Goal: Information Seeking & Learning: Learn about a topic

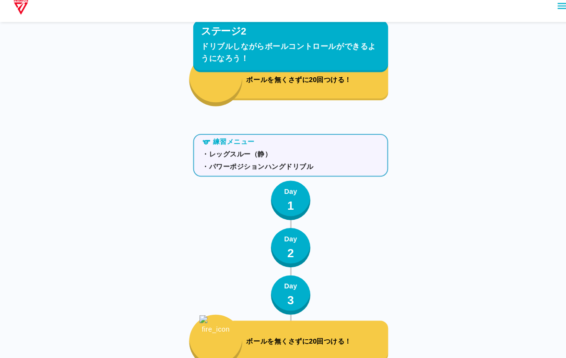
scroll to position [2146, 0]
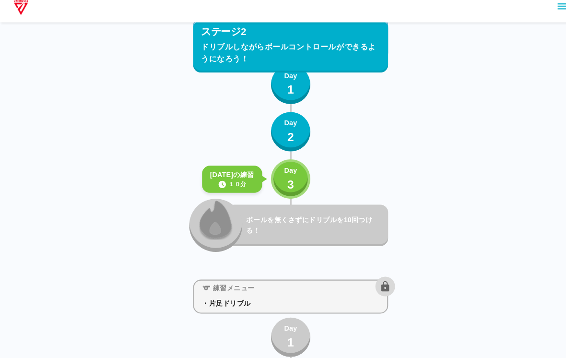
scroll to position [2145, 0]
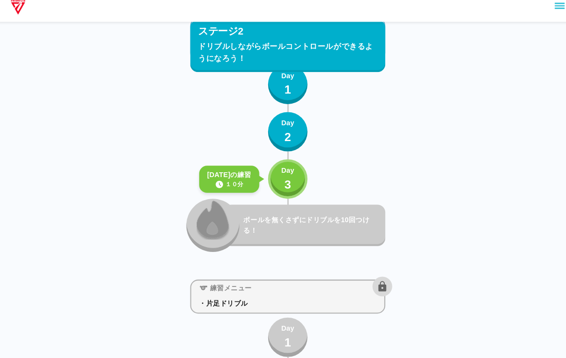
click at [288, 182] on button "Day 3" at bounding box center [283, 183] width 38 height 38
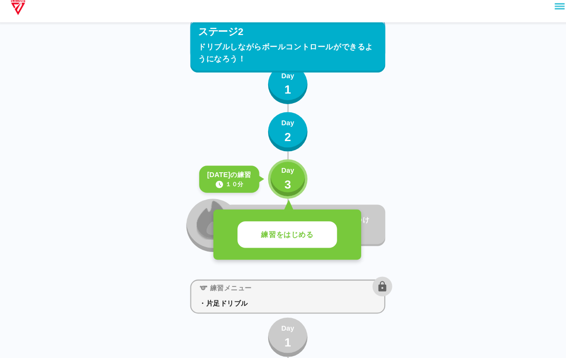
click at [291, 232] on p "練習をはじめる" at bounding box center [282, 237] width 51 height 11
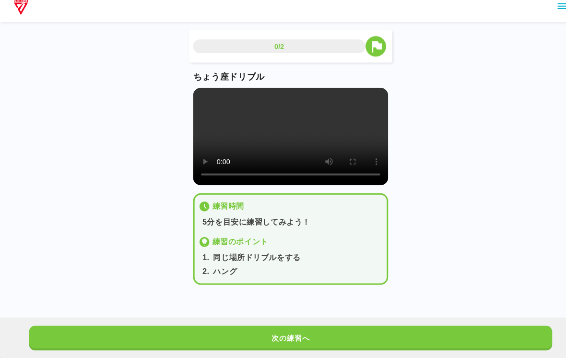
click at [283, 130] on video at bounding box center [283, 141] width 190 height 95
click at [203, 105] on video at bounding box center [283, 141] width 190 height 95
click at [258, 126] on video at bounding box center [283, 141] width 190 height 95
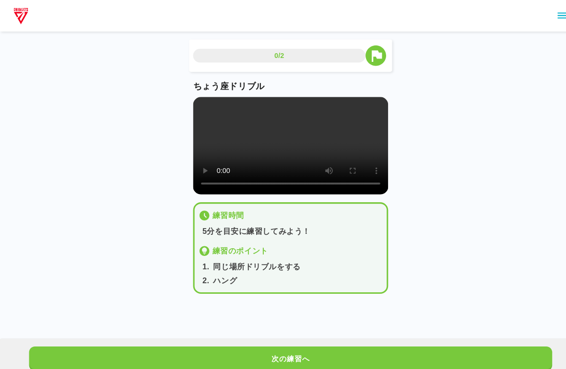
click at [198, 109] on video at bounding box center [283, 141] width 190 height 95
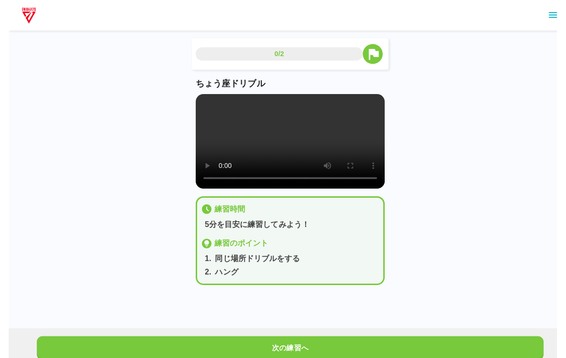
scroll to position [2, 0]
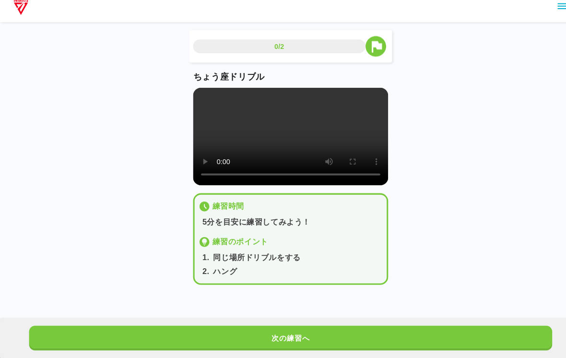
click at [228, 94] on video at bounding box center [283, 141] width 190 height 95
click at [388, 331] on button "次の練習へ" at bounding box center [282, 338] width 509 height 24
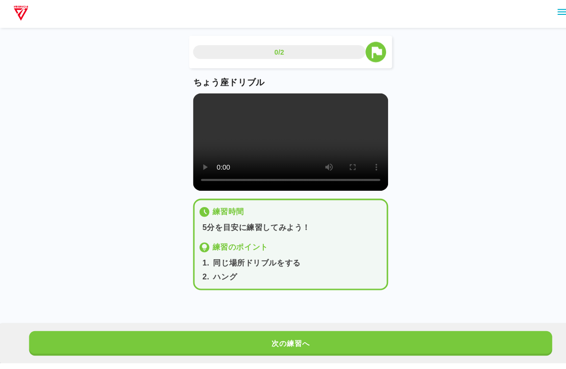
scroll to position [0, 0]
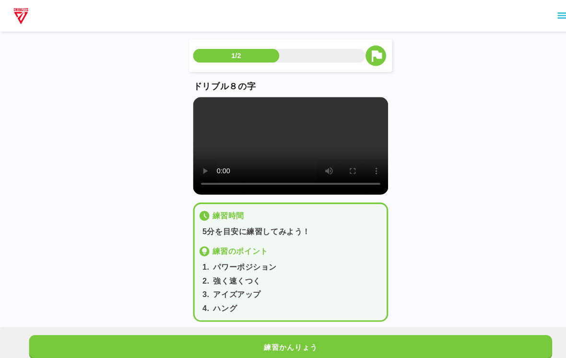
click at [306, 152] on video at bounding box center [283, 141] width 190 height 95
click at [276, 155] on video at bounding box center [283, 141] width 190 height 95
click at [292, 155] on video at bounding box center [283, 141] width 190 height 95
click at [189, 104] on video at bounding box center [283, 141] width 190 height 95
click at [197, 96] on video at bounding box center [283, 141] width 190 height 95
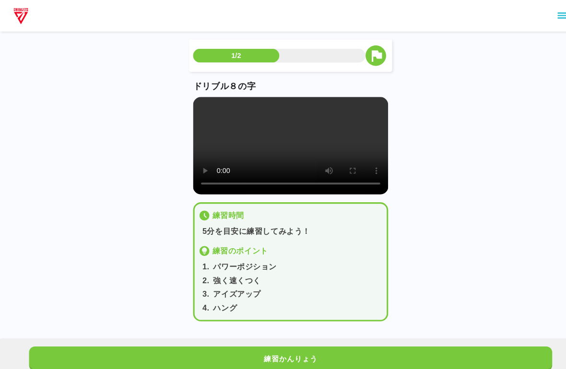
click at [202, 109] on video at bounding box center [283, 141] width 190 height 95
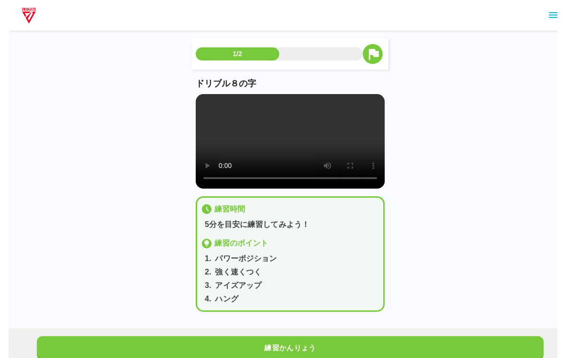
scroll to position [2, 0]
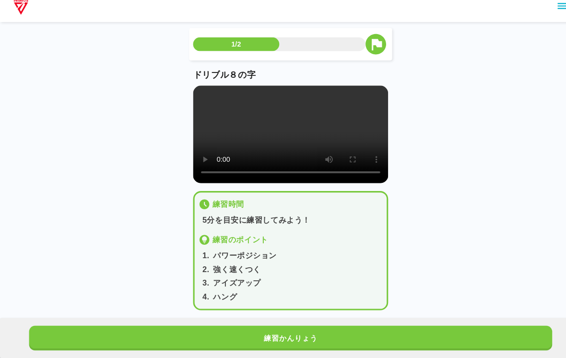
click at [441, 326] on button "練習かんりょう" at bounding box center [282, 338] width 509 height 24
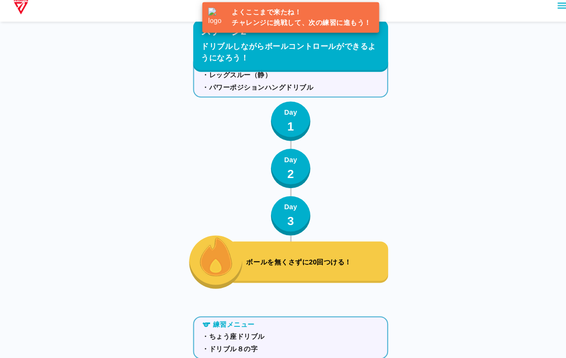
scroll to position [2195, 0]
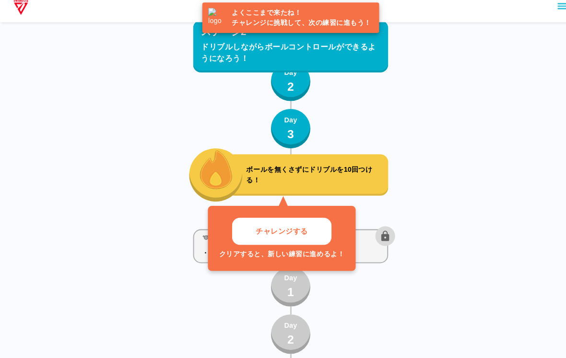
click at [289, 236] on button "チャレンジする" at bounding box center [274, 234] width 97 height 26
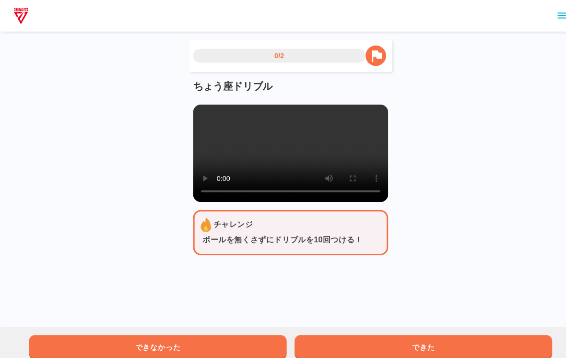
click at [305, 154] on video at bounding box center [283, 149] width 190 height 95
click at [261, 172] on video at bounding box center [283, 149] width 190 height 95
click at [190, 107] on video at bounding box center [283, 149] width 190 height 95
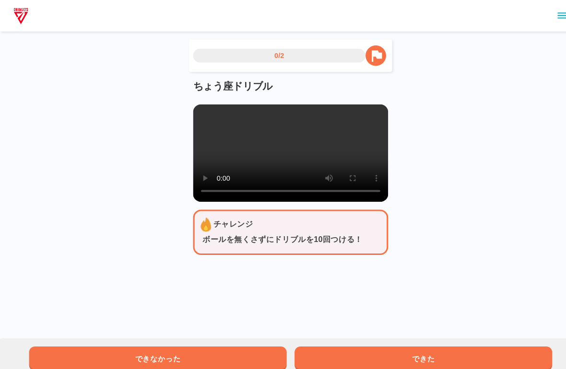
click at [198, 113] on video at bounding box center [283, 149] width 190 height 95
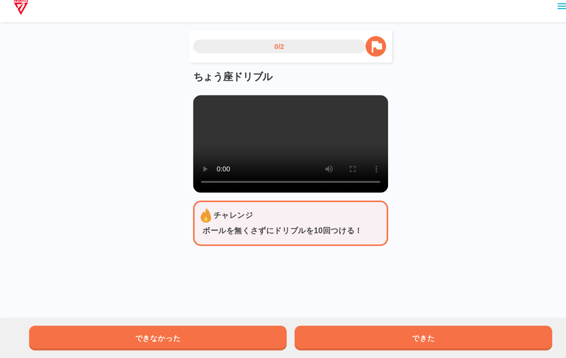
click at [390, 333] on button "できた" at bounding box center [412, 338] width 251 height 24
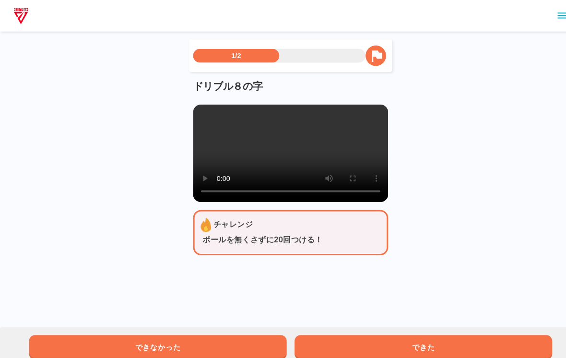
click at [286, 161] on video at bounding box center [283, 149] width 190 height 95
click at [202, 106] on video at bounding box center [283, 149] width 190 height 95
click at [208, 122] on video at bounding box center [283, 149] width 190 height 95
click at [286, 172] on video at bounding box center [283, 149] width 190 height 95
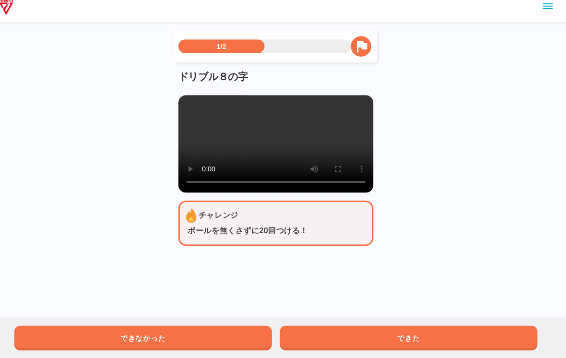
click at [286, 184] on video at bounding box center [283, 149] width 190 height 95
click at [263, 157] on video at bounding box center [283, 149] width 190 height 95
click at [255, 194] on video at bounding box center [283, 149] width 190 height 95
click at [269, 142] on video at bounding box center [283, 149] width 190 height 95
click at [230, 142] on video at bounding box center [283, 149] width 190 height 95
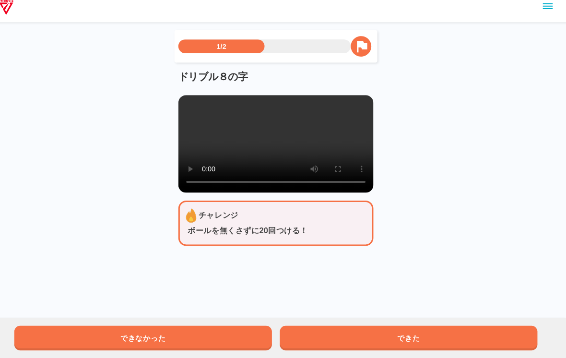
click at [236, 146] on video at bounding box center [283, 149] width 190 height 95
click at [231, 140] on video at bounding box center [283, 149] width 190 height 95
click at [233, 152] on video at bounding box center [283, 149] width 190 height 95
click at [226, 162] on video at bounding box center [283, 149] width 190 height 95
click at [231, 161] on video at bounding box center [283, 149] width 190 height 95
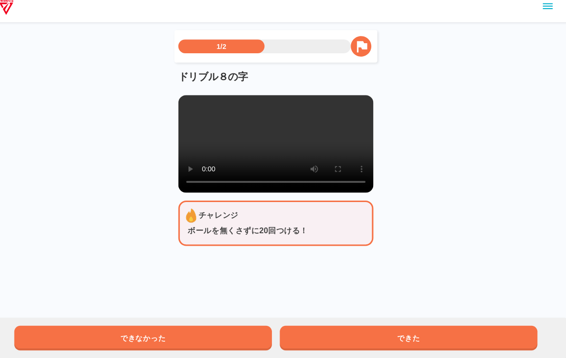
click at [231, 161] on video at bounding box center [283, 149] width 190 height 95
click at [240, 149] on video at bounding box center [283, 149] width 190 height 95
click at [233, 150] on video at bounding box center [283, 149] width 190 height 95
click at [235, 147] on video at bounding box center [283, 149] width 190 height 95
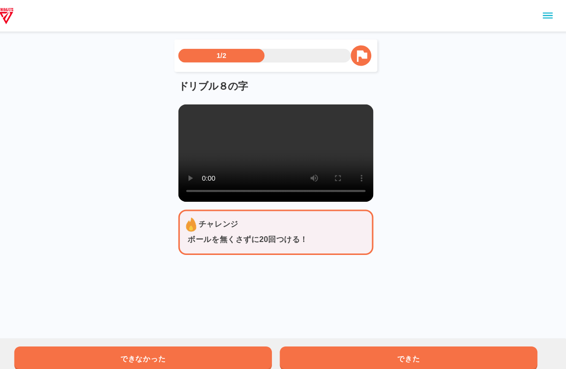
click at [188, 109] on video at bounding box center [283, 149] width 190 height 95
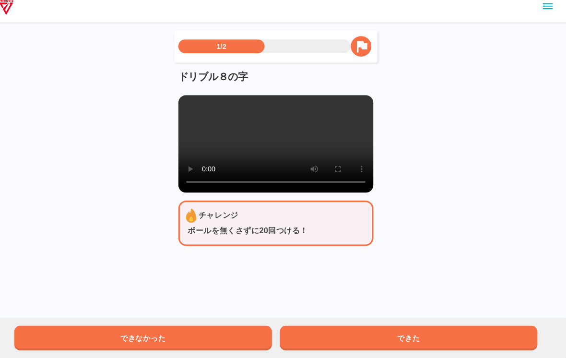
click at [405, 318] on div "できなかった できた" at bounding box center [283, 337] width 566 height 39
click at [430, 332] on button "できた" at bounding box center [412, 338] width 251 height 24
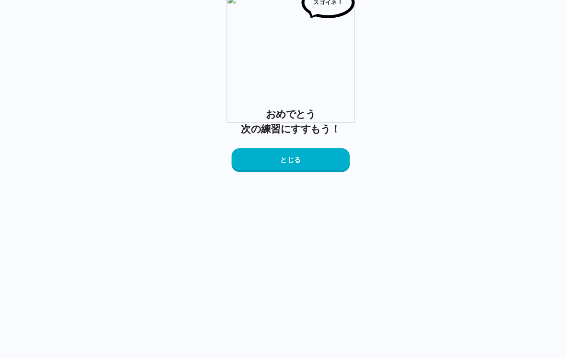
click at [294, 176] on button "とじる" at bounding box center [282, 164] width 115 height 23
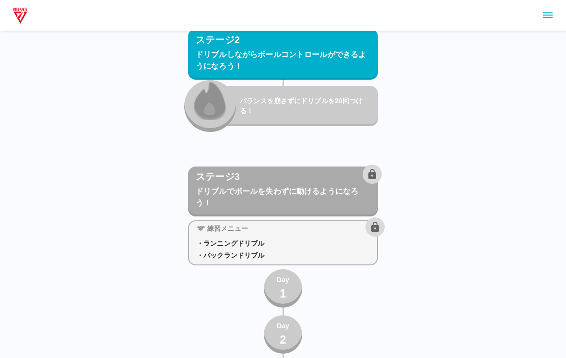
scroll to position [2453, 0]
